Goal: Transaction & Acquisition: Complete application form

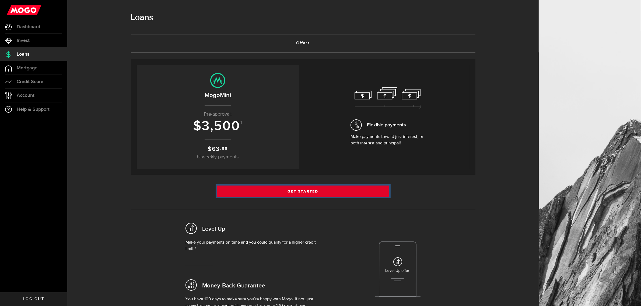
click at [358, 190] on link "Get Started" at bounding box center [303, 191] width 172 height 11
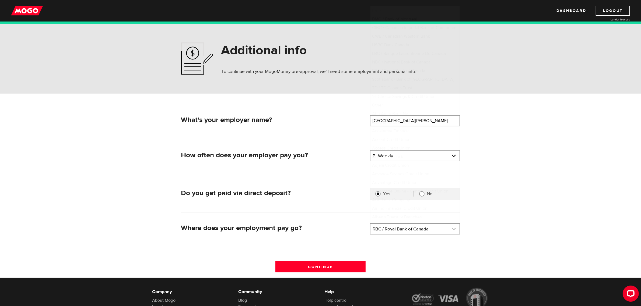
click at [403, 230] on link at bounding box center [415, 229] width 89 height 10
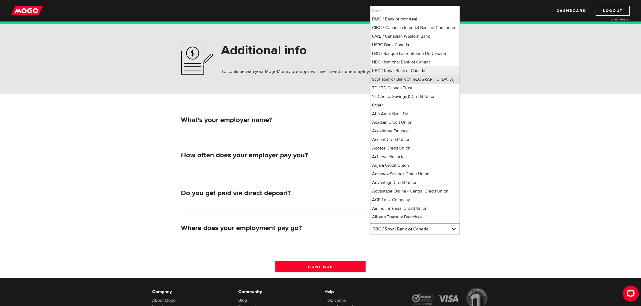
click at [393, 84] on li "Scotiabank / Bank of Nova Scotia" at bounding box center [415, 79] width 89 height 9
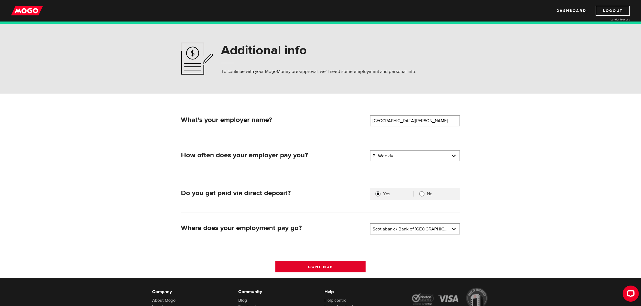
click at [314, 263] on input "Continue" at bounding box center [321, 267] width 90 height 11
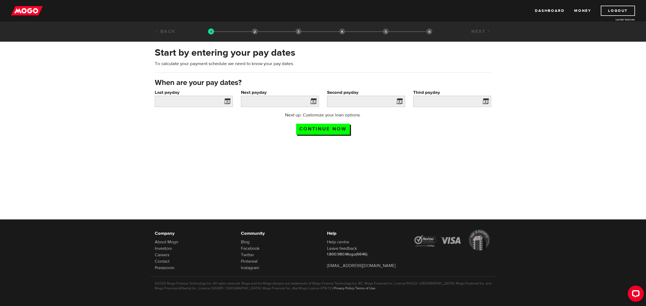
click at [227, 100] on span at bounding box center [226, 102] width 8 height 9
click at [228, 101] on span at bounding box center [226, 102] width 8 height 9
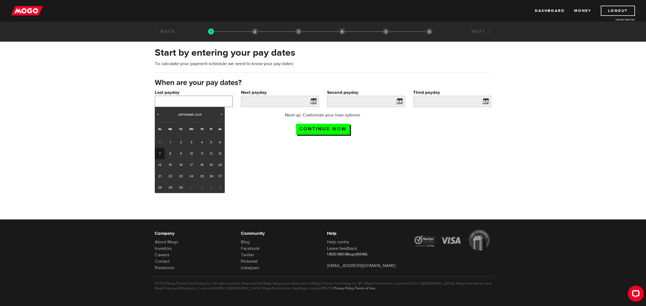
click at [189, 103] on input "Last payday" at bounding box center [194, 101] width 78 height 11
click at [158, 114] on span "Prev" at bounding box center [158, 114] width 4 height 4
click at [210, 185] on link "29" at bounding box center [211, 187] width 8 height 11
type input "2025/08/29"
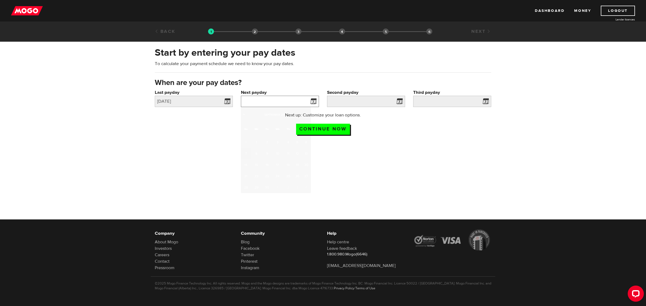
click at [259, 102] on input "Next payday" at bounding box center [280, 101] width 78 height 11
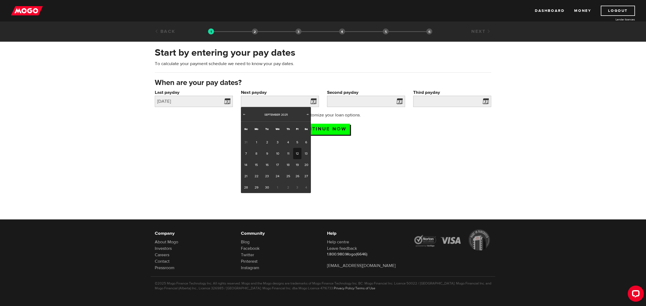
click at [295, 154] on link "12" at bounding box center [297, 153] width 8 height 11
type input "2025/09/12"
type input "2025/9/26"
type input "2025/10/10"
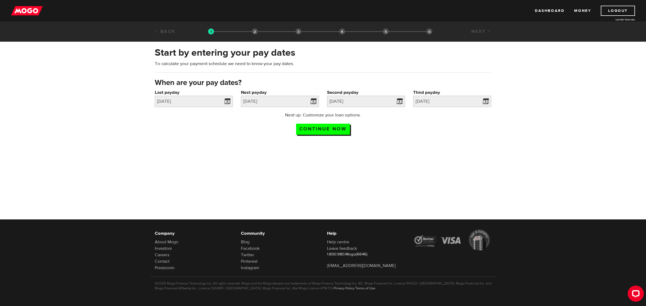
click at [352, 159] on div at bounding box center [323, 187] width 646 height 87
click at [317, 131] on input "Continue now" at bounding box center [323, 129] width 54 height 11
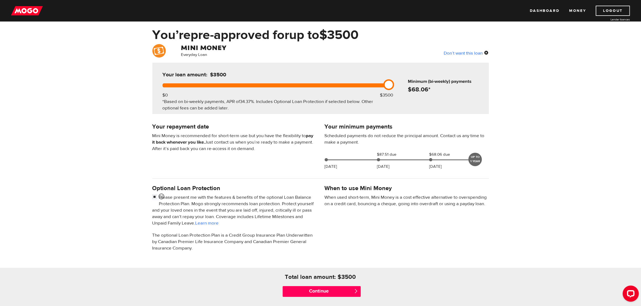
scroll to position [34, 0]
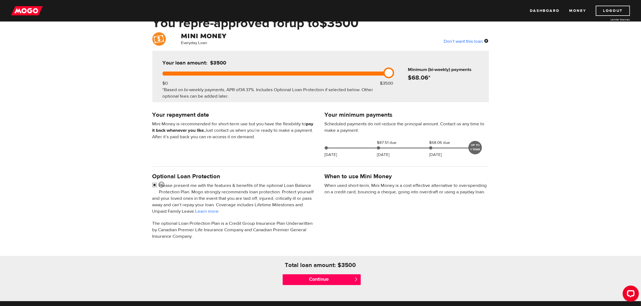
click at [154, 185] on input "checkbox" at bounding box center [155, 186] width 7 height 7
checkbox input "false"
click at [305, 280] on input "Continue" at bounding box center [322, 280] width 78 height 11
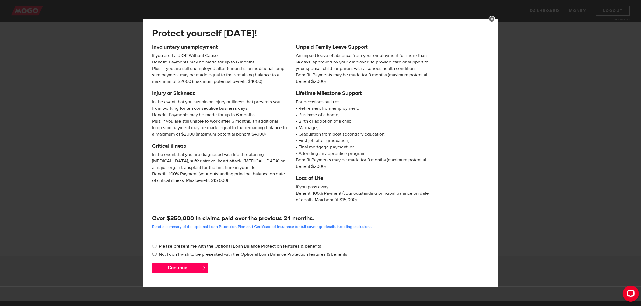
click at [156, 256] on input "No, I don’t wish to be presented with the Optional Loan Balance Protection feat…" at bounding box center [155, 255] width 7 height 7
radio input "true"
click at [195, 270] on button "Continue" at bounding box center [180, 268] width 56 height 11
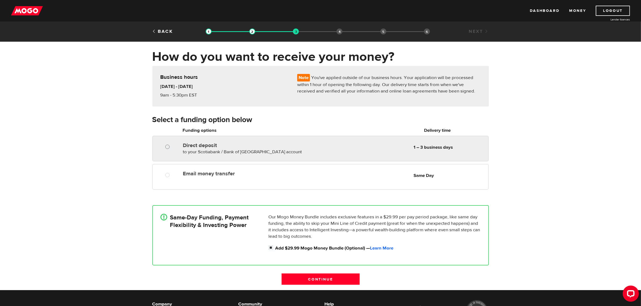
radio input "true"
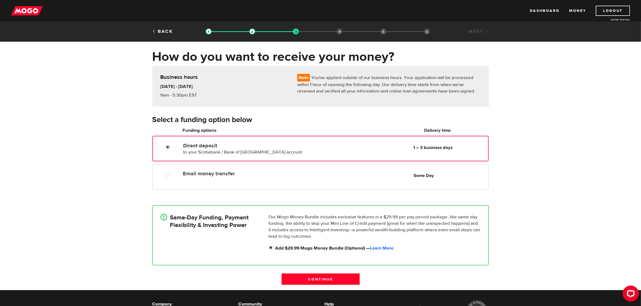
click at [167, 146] on input "Direct deposit" at bounding box center [169, 148] width 7 height 7
click at [272, 246] on input "Add $29.99 Mogo Money Bundle (Optional) — Learn More" at bounding box center [272, 248] width 7 height 7
checkbox input "false"
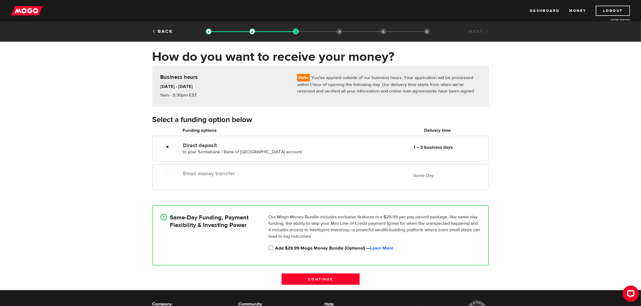
click at [293, 280] on input "Continue" at bounding box center [321, 279] width 78 height 11
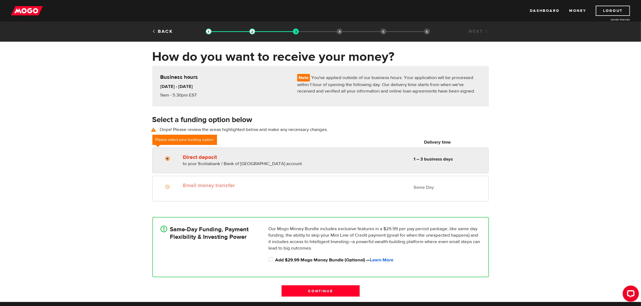
radio input "true"
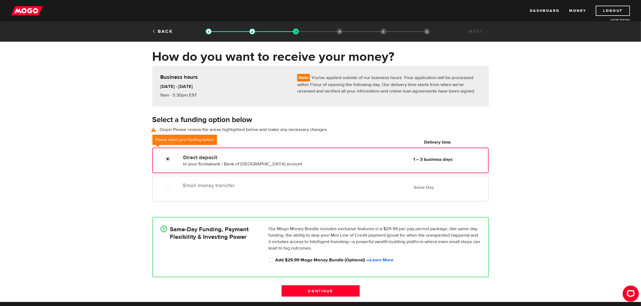
click at [168, 158] on input "Direct deposit" at bounding box center [169, 159] width 7 height 7
click at [180, 162] on div at bounding box center [170, 159] width 32 height 7
click at [333, 294] on input "Continue" at bounding box center [321, 291] width 78 height 11
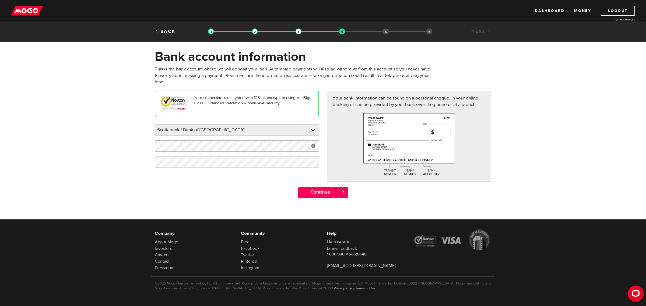
click at [315, 146] on link at bounding box center [313, 146] width 11 height 11
click at [316, 162] on link at bounding box center [313, 162] width 11 height 11
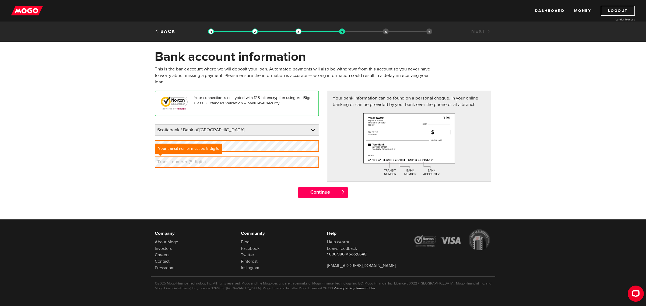
click at [259, 153] on div "Please enter your bank Scotiabank / Bank of Nova Scotia BMO / Bank of Montreal …" at bounding box center [237, 146] width 164 height 44
click at [228, 182] on div "Your connection is encrypted with 128-bit encryption using VeriSign Class 3 Ext…" at bounding box center [323, 139] width 345 height 96
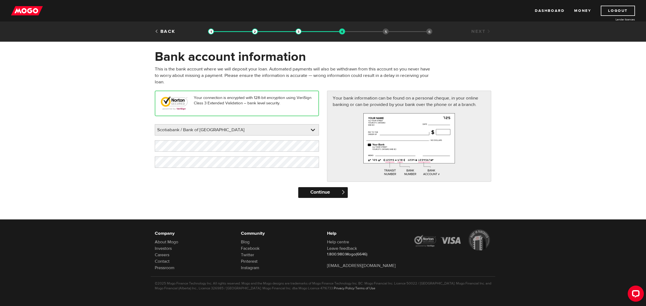
click at [315, 190] on input "Continue" at bounding box center [322, 192] width 49 height 11
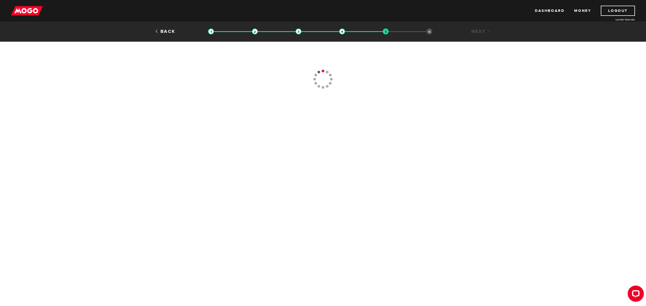
type input "[PHONE_NUMBER]"
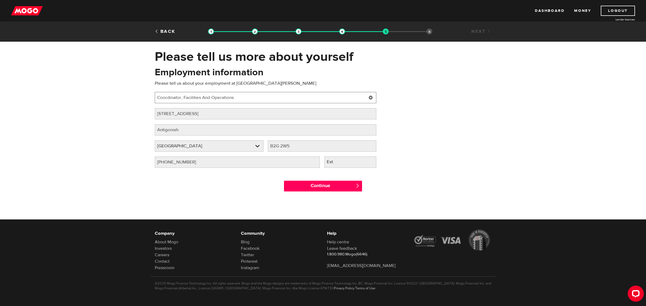
click at [240, 102] on input "Coordinator, Facilities And Operations" at bounding box center [266, 97] width 222 height 11
drag, startPoint x: 238, startPoint y: 100, endPoint x: 145, endPoint y: 104, distance: 93.8
click at [145, 104] on div "Please tell us more about yourself Oops! Please review the areas highlighted be…" at bounding box center [323, 123] width 646 height 148
type input "Athletics Operations Coordinator"
click at [204, 196] on div "Continue " at bounding box center [323, 185] width 345 height 24
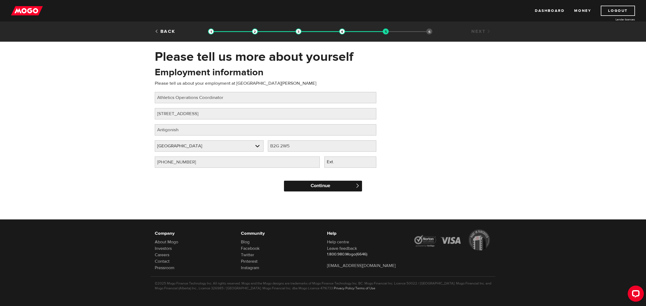
click at [320, 189] on input "Continue" at bounding box center [323, 186] width 78 height 11
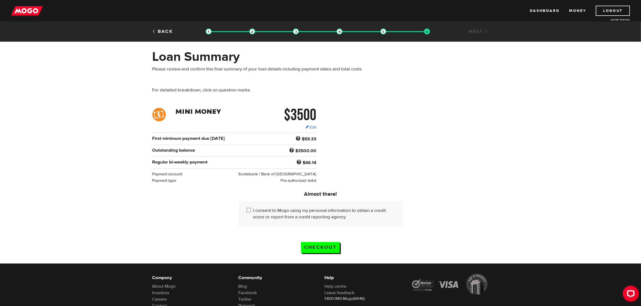
click at [250, 209] on input "I consent to Mogo using my personal information to obtain a credit score or rep…" at bounding box center [250, 211] width 7 height 7
checkbox input "true"
click at [315, 246] on input "Checkout" at bounding box center [320, 247] width 39 height 11
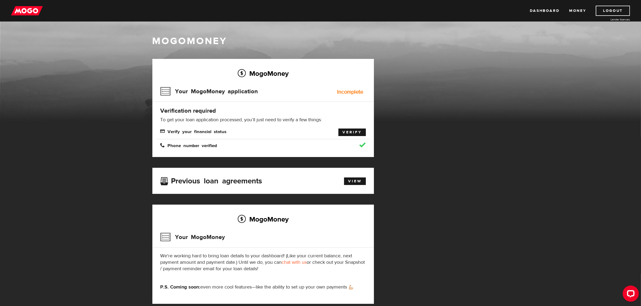
click at [346, 133] on link "Verify" at bounding box center [352, 133] width 27 height 8
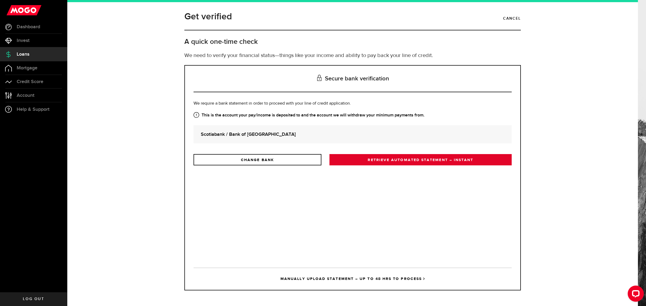
click at [396, 159] on link "RETRIEVE AUTOMATED STATEMENT – INSTANT" at bounding box center [421, 159] width 182 height 11
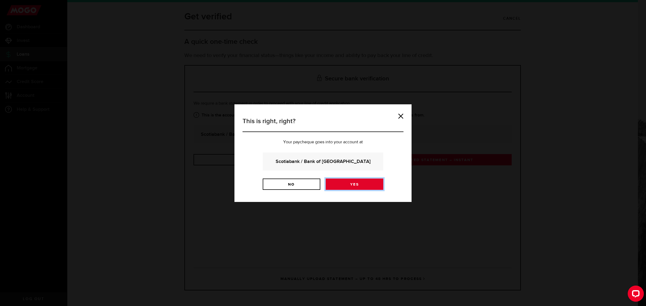
click at [364, 182] on link "Yes" at bounding box center [355, 184] width 58 height 11
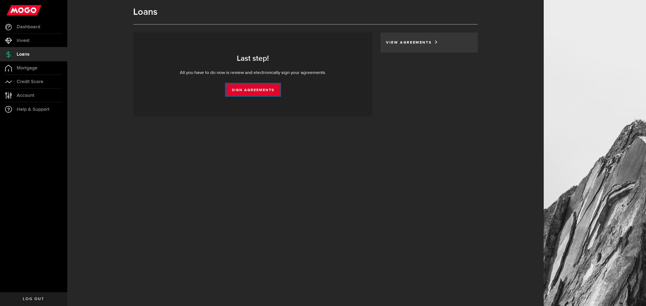
click at [243, 90] on link "Sign Agreements" at bounding box center [253, 89] width 53 height 11
